Goal: Information Seeking & Learning: Learn about a topic

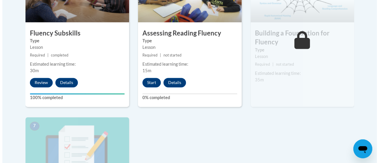
scroll to position [401, 0]
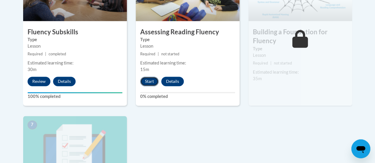
click at [153, 78] on button "Start" at bounding box center [149, 81] width 18 height 9
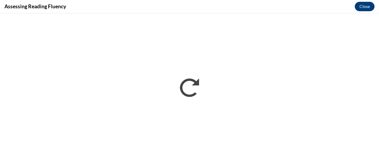
scroll to position [0, 0]
